Goal: Find specific page/section: Locate a particular part of the current website

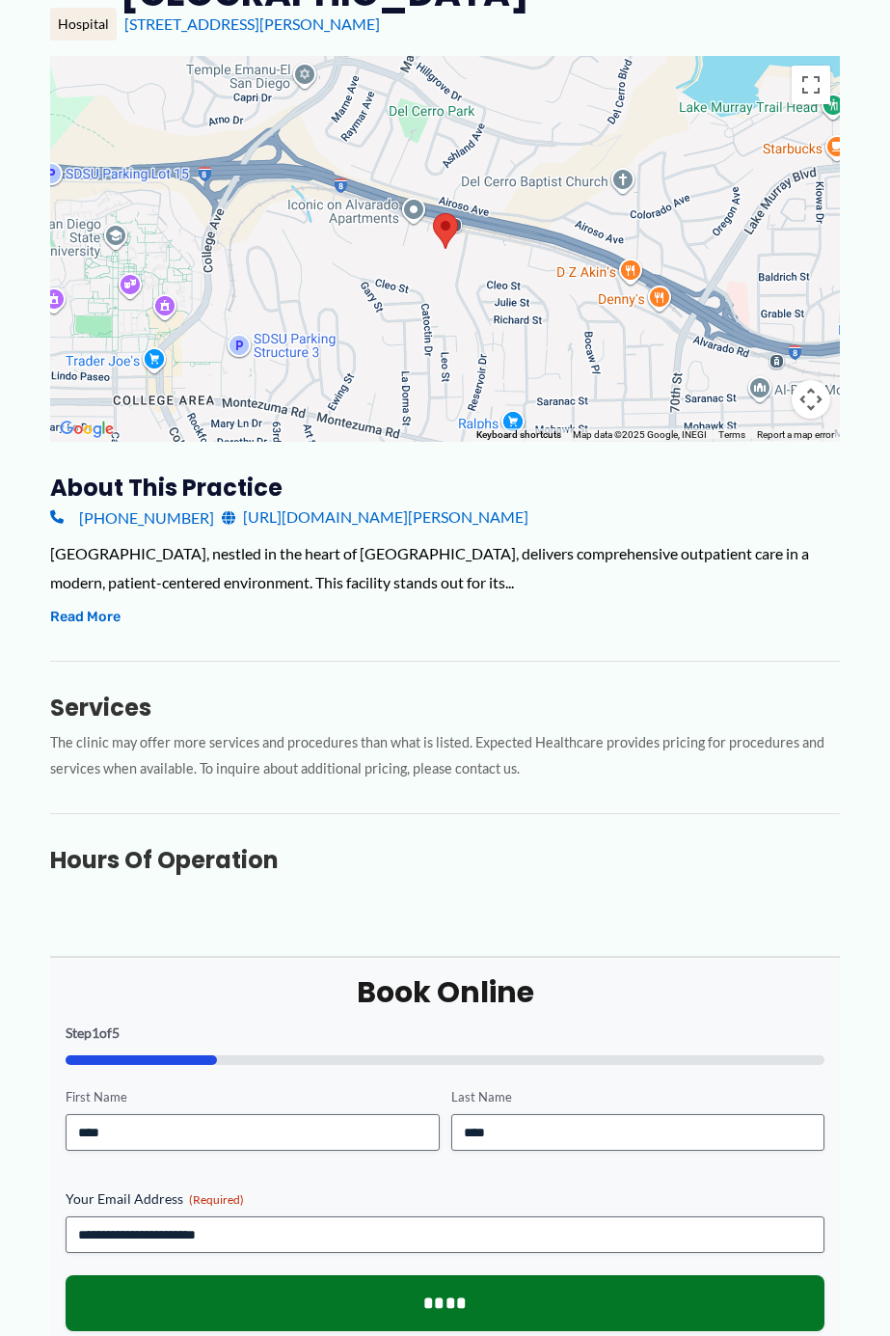
scroll to position [221, 0]
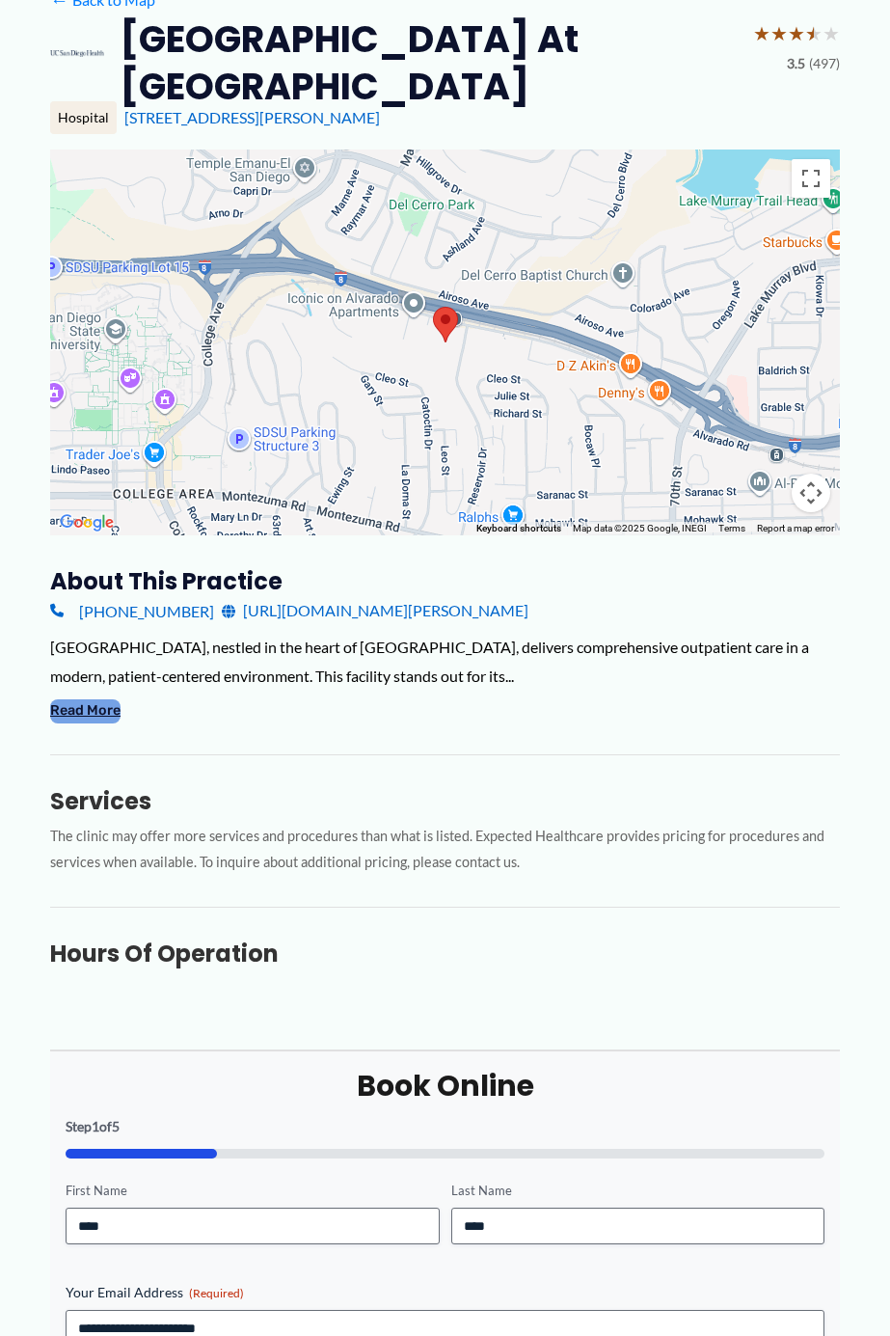
click at [77, 715] on button "Read More" at bounding box center [85, 710] width 70 height 23
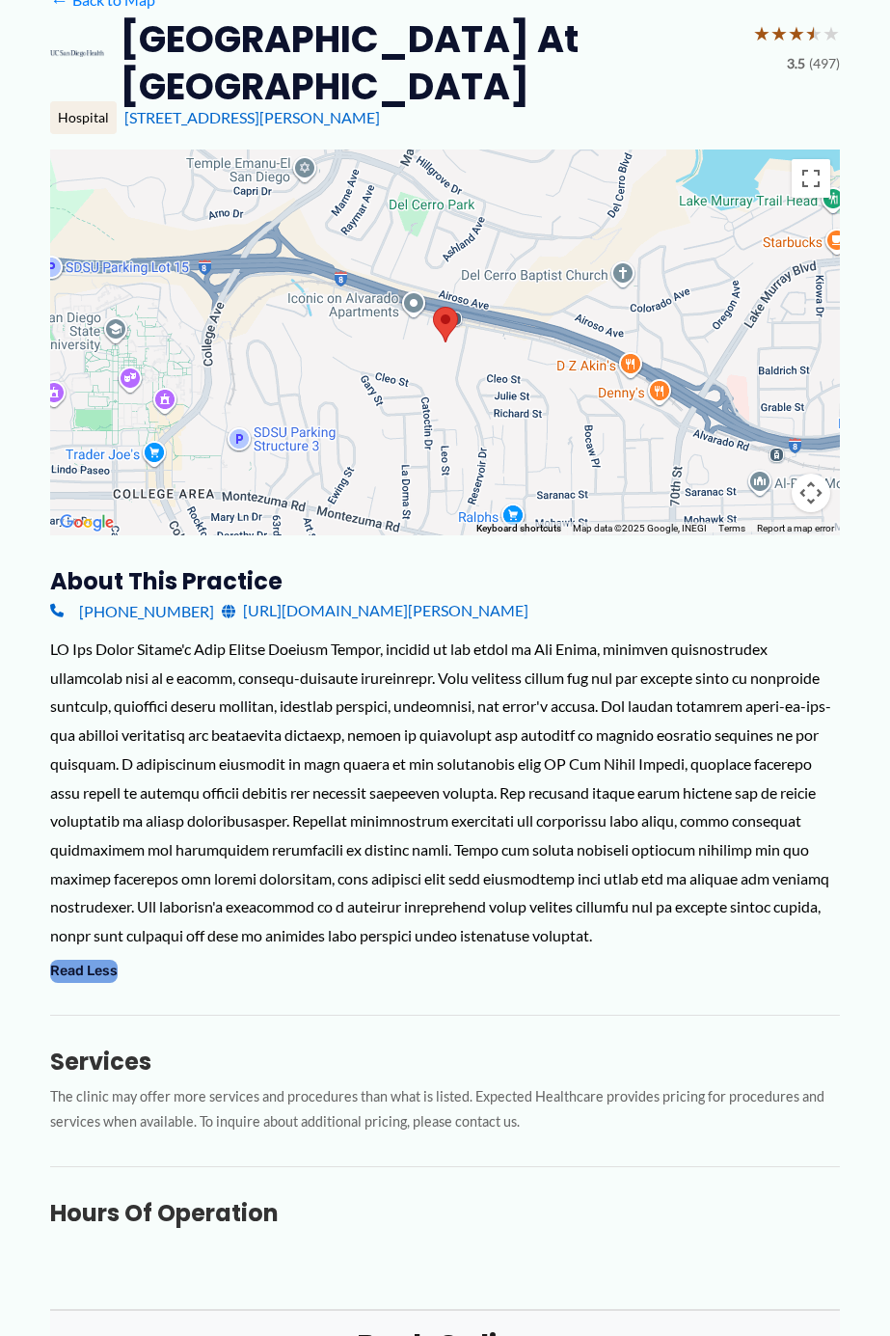
scroll to position [24, 0]
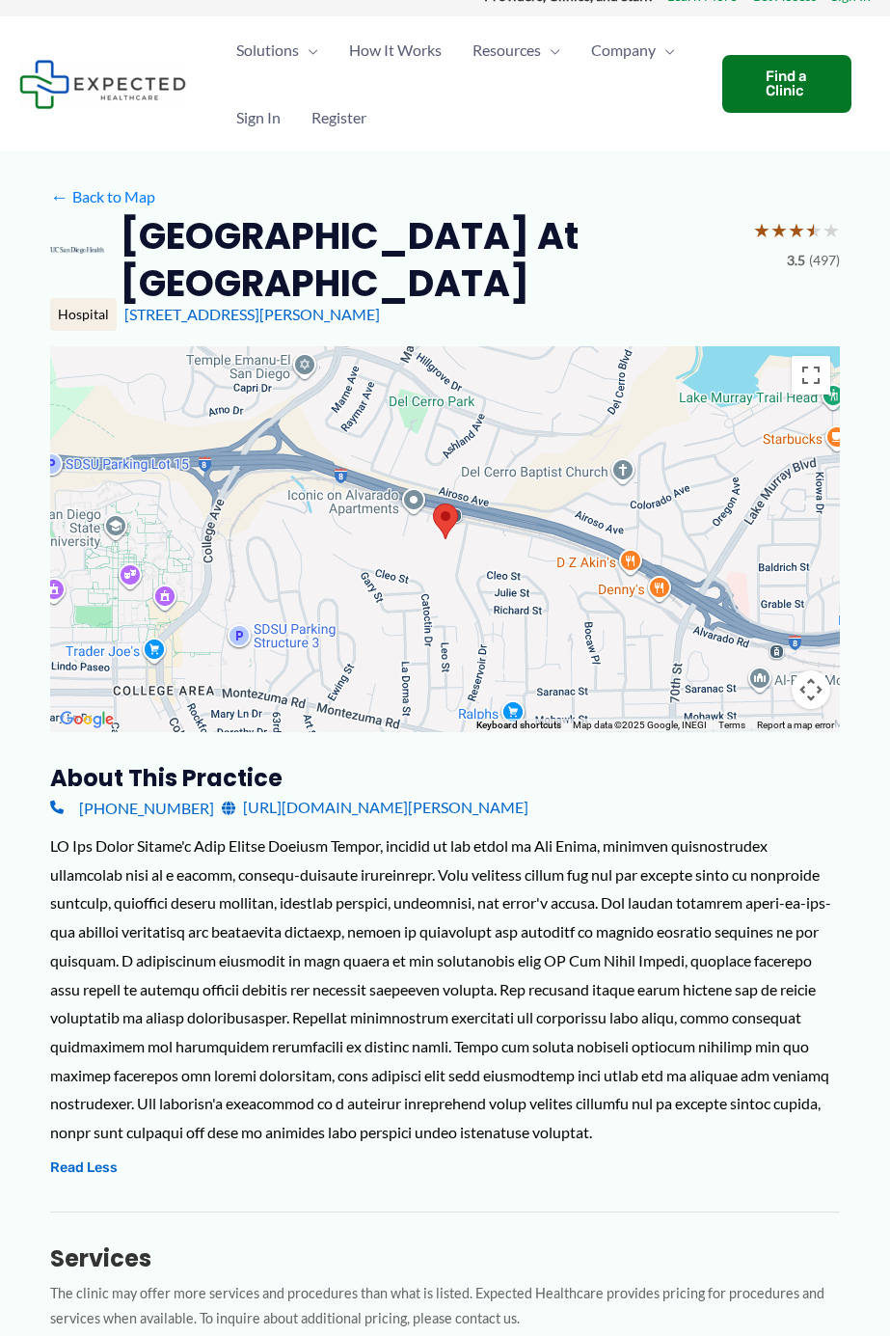
click at [443, 569] on div at bounding box center [445, 539] width 790 height 386
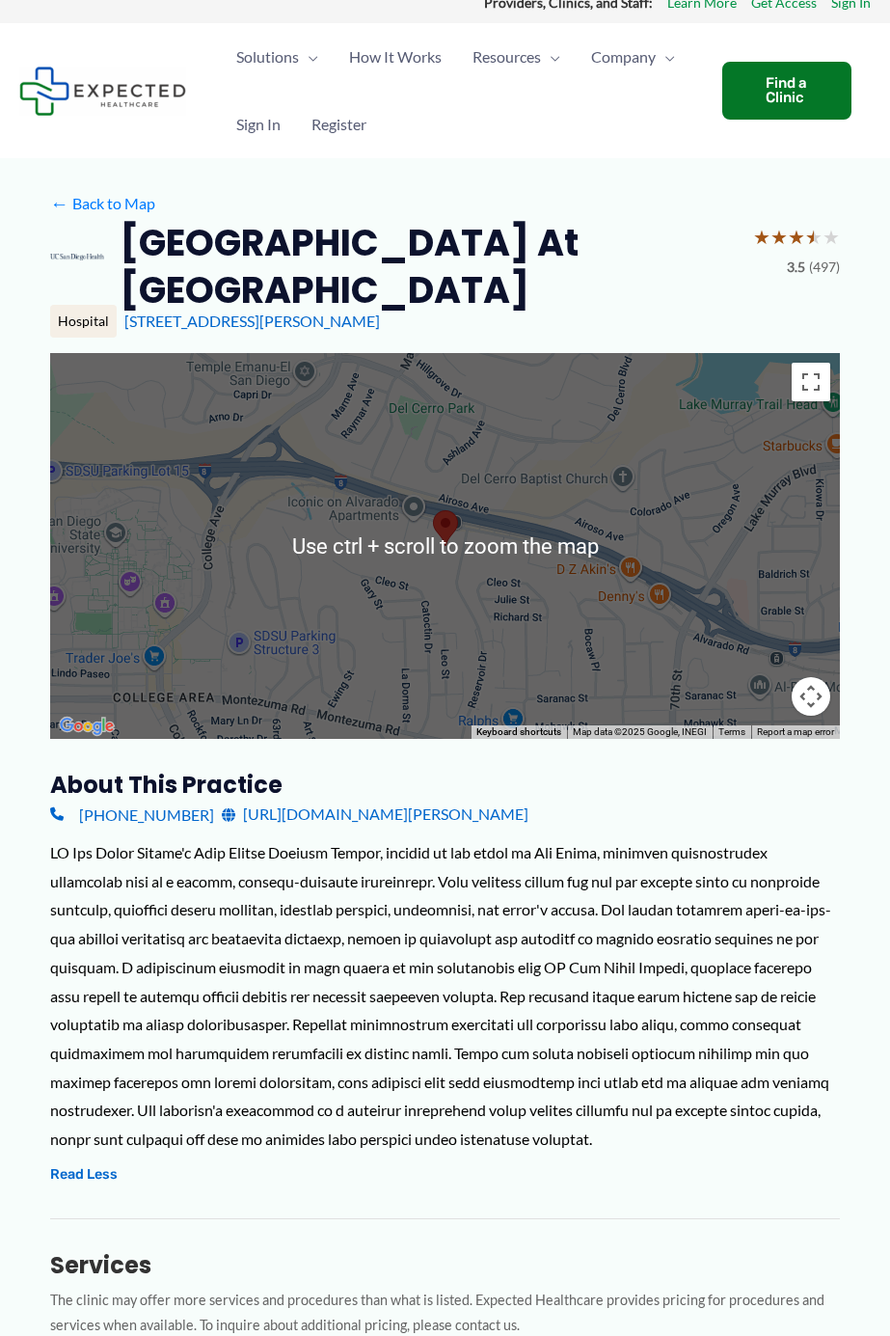
scroll to position [0, 0]
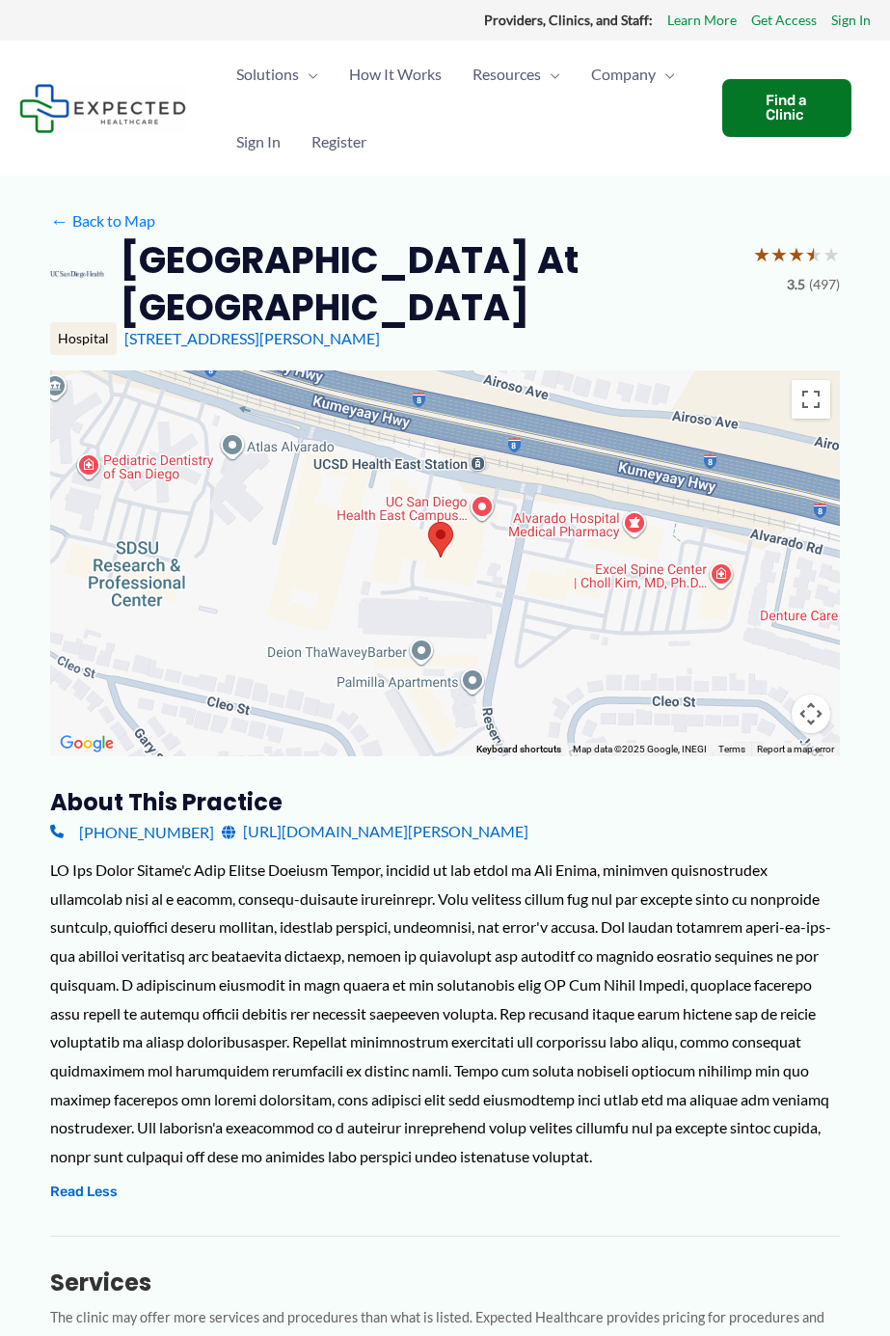
drag, startPoint x: 455, startPoint y: 585, endPoint x: 462, endPoint y: 772, distance: 186.3
click at [462, 756] on div "Use ctrl + scroll to zoom the map" at bounding box center [445, 563] width 790 height 386
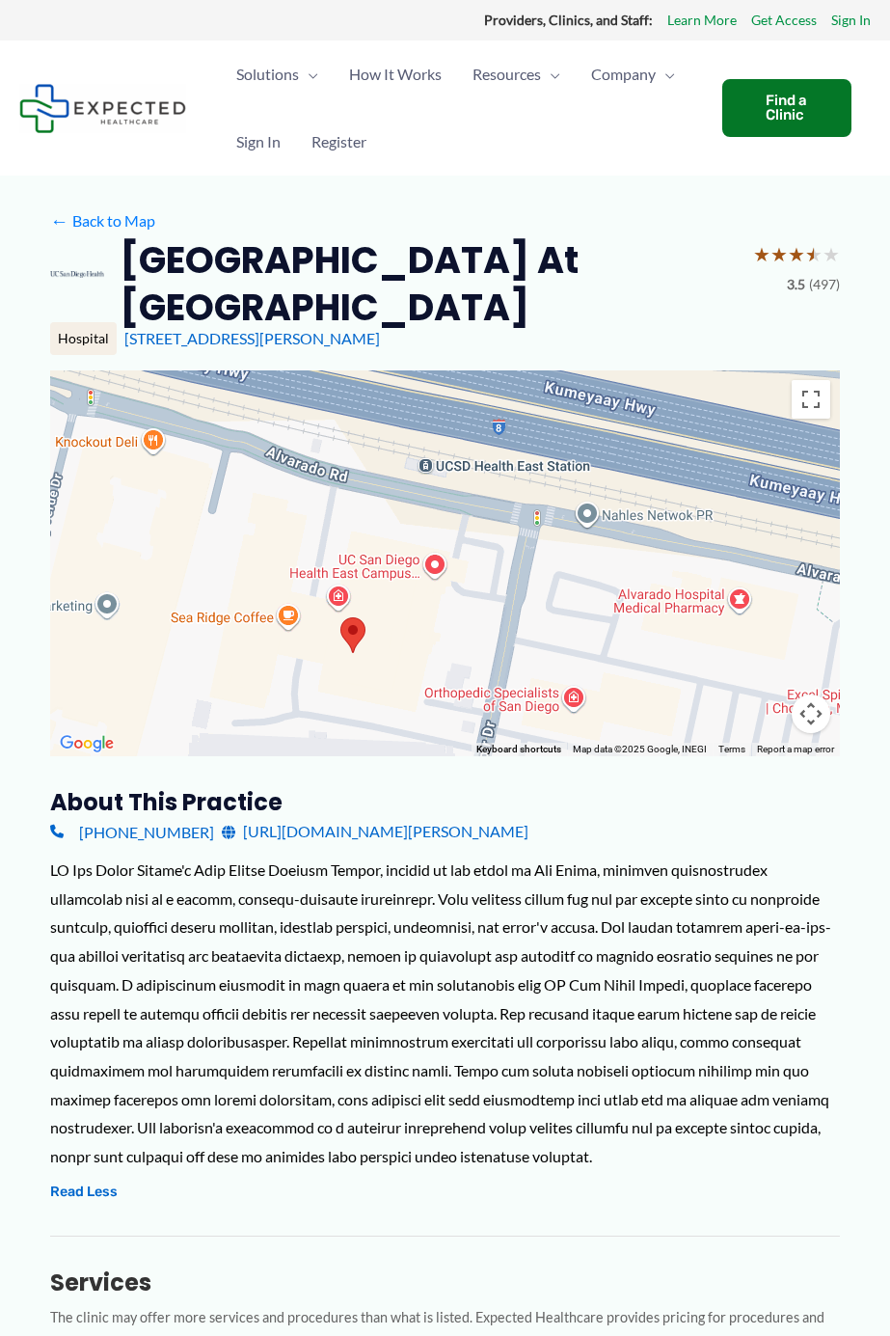
drag, startPoint x: 522, startPoint y: 525, endPoint x: 412, endPoint y: 640, distance: 159.0
click at [415, 640] on div at bounding box center [445, 563] width 790 height 386
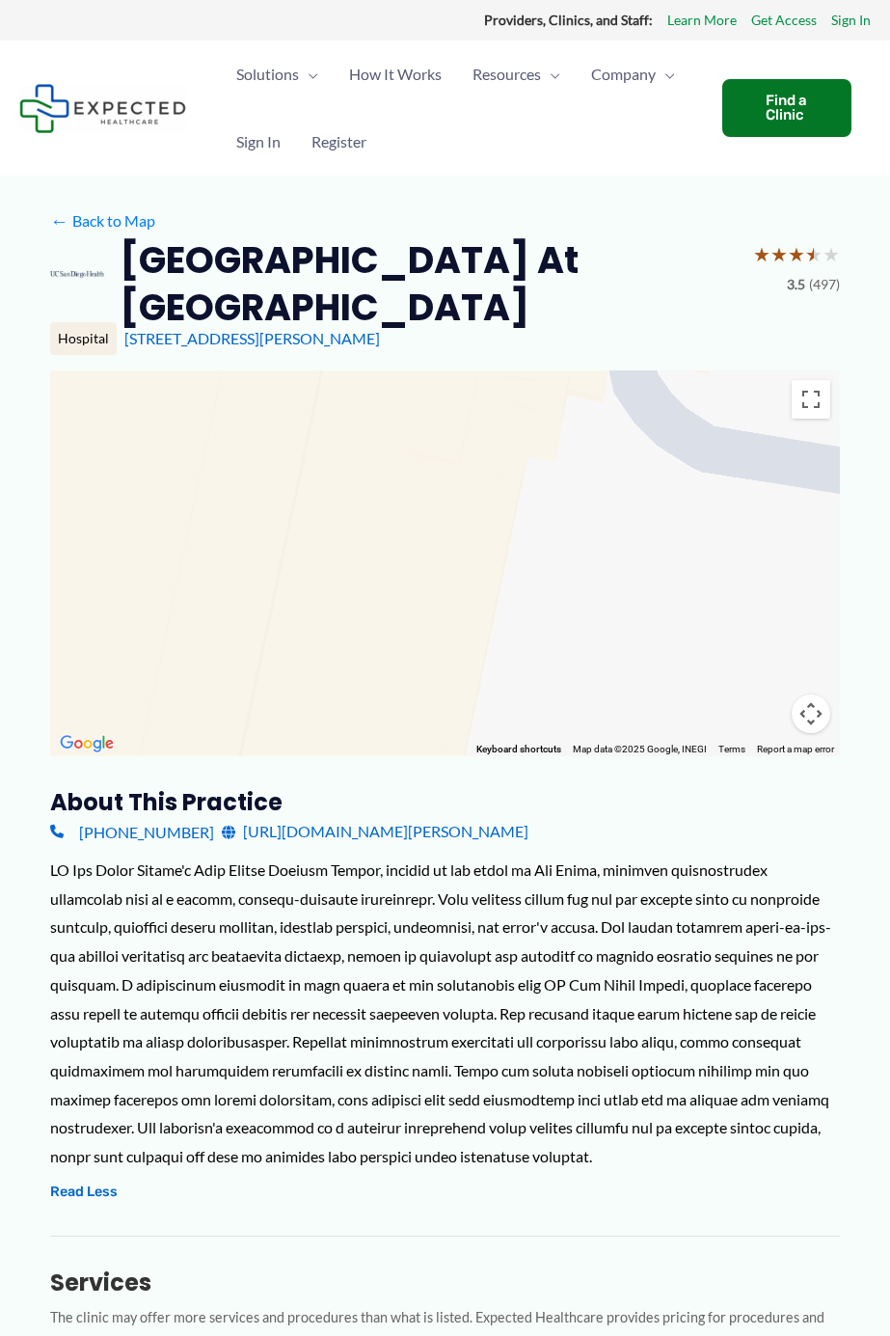
drag, startPoint x: 435, startPoint y: 540, endPoint x: 425, endPoint y: 708, distance: 168.1
click at [425, 708] on div at bounding box center [445, 563] width 790 height 386
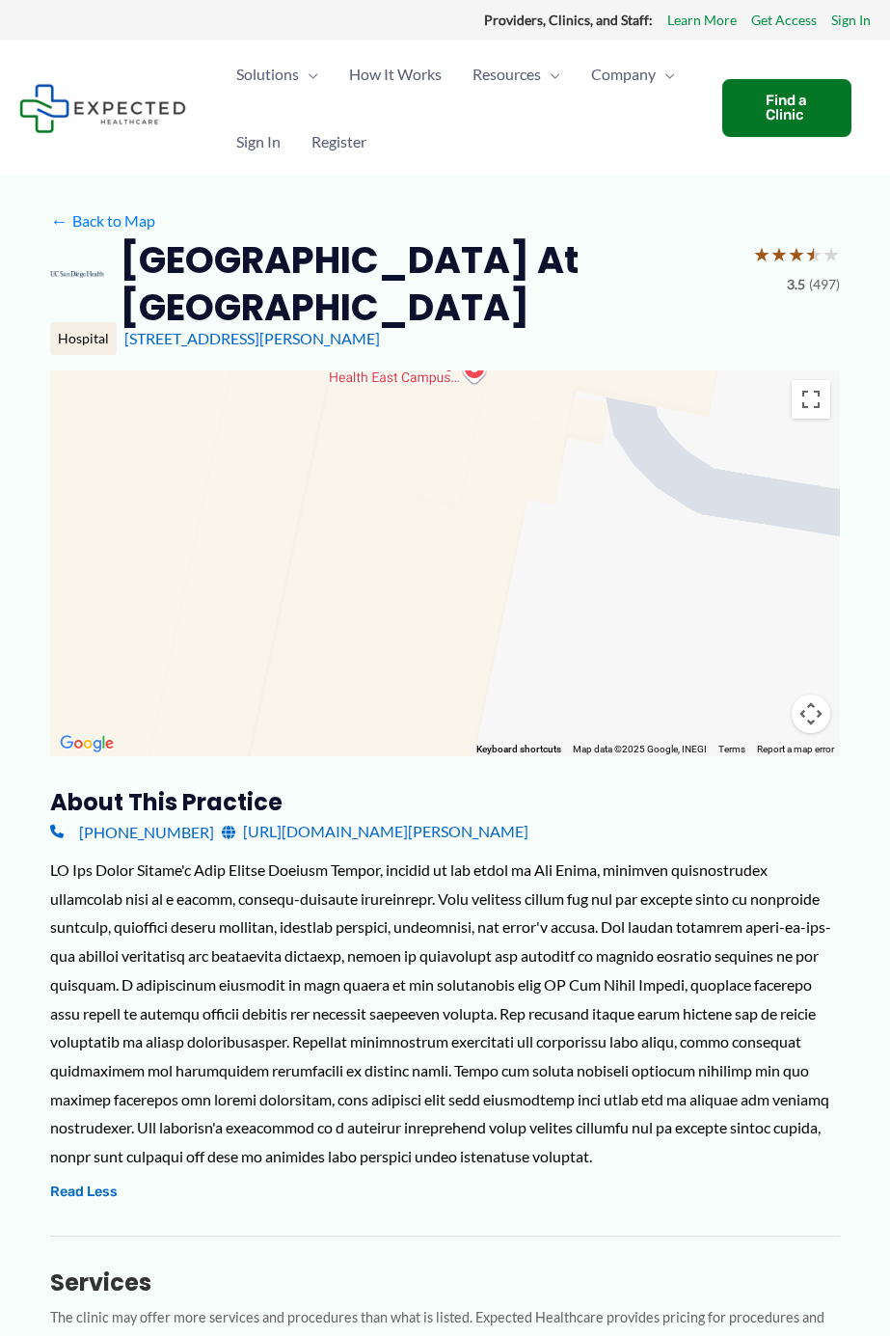
drag, startPoint x: 413, startPoint y: 554, endPoint x: 407, endPoint y: 699, distance: 145.8
click at [407, 699] on div at bounding box center [445, 563] width 790 height 386
